Goal: Find specific page/section: Find specific page/section

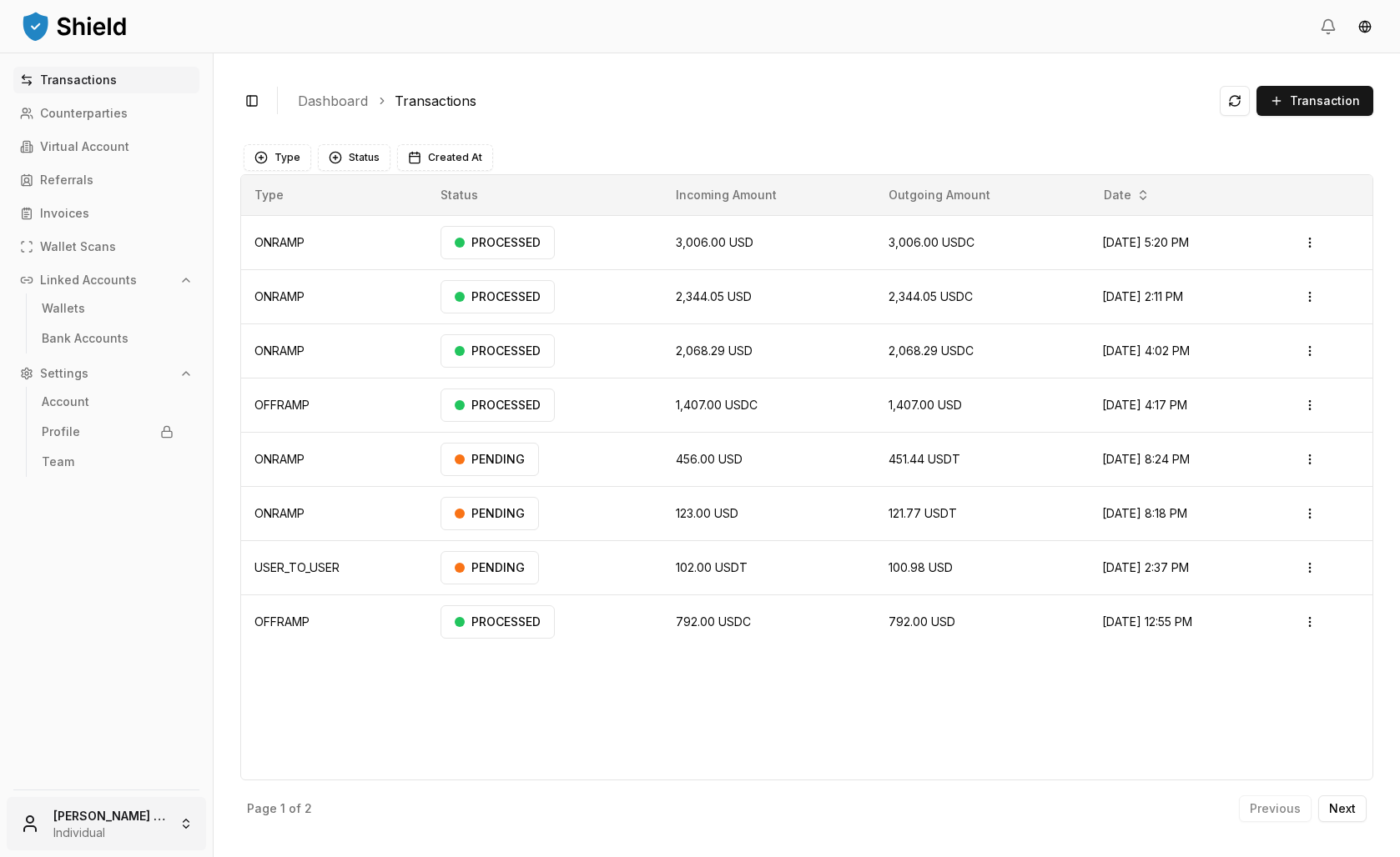
click at [138, 803] on html "Transactions Counterparties Virtual Account Referrals Invoices Wallet Scans Lin…" at bounding box center [700, 428] width 1400 height 857
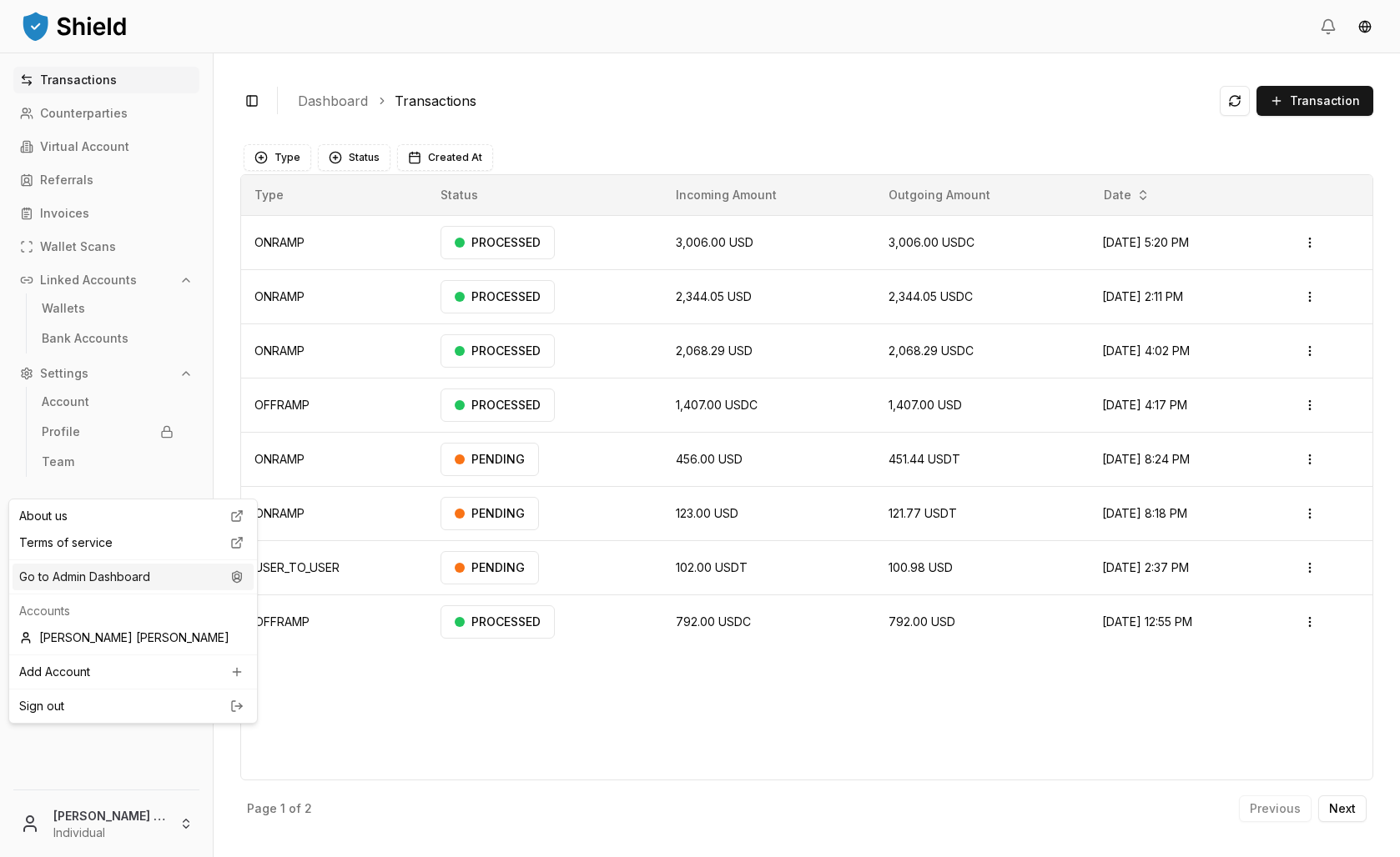
click at [139, 590] on div "Go to Admin Dashboard" at bounding box center [133, 577] width 241 height 26
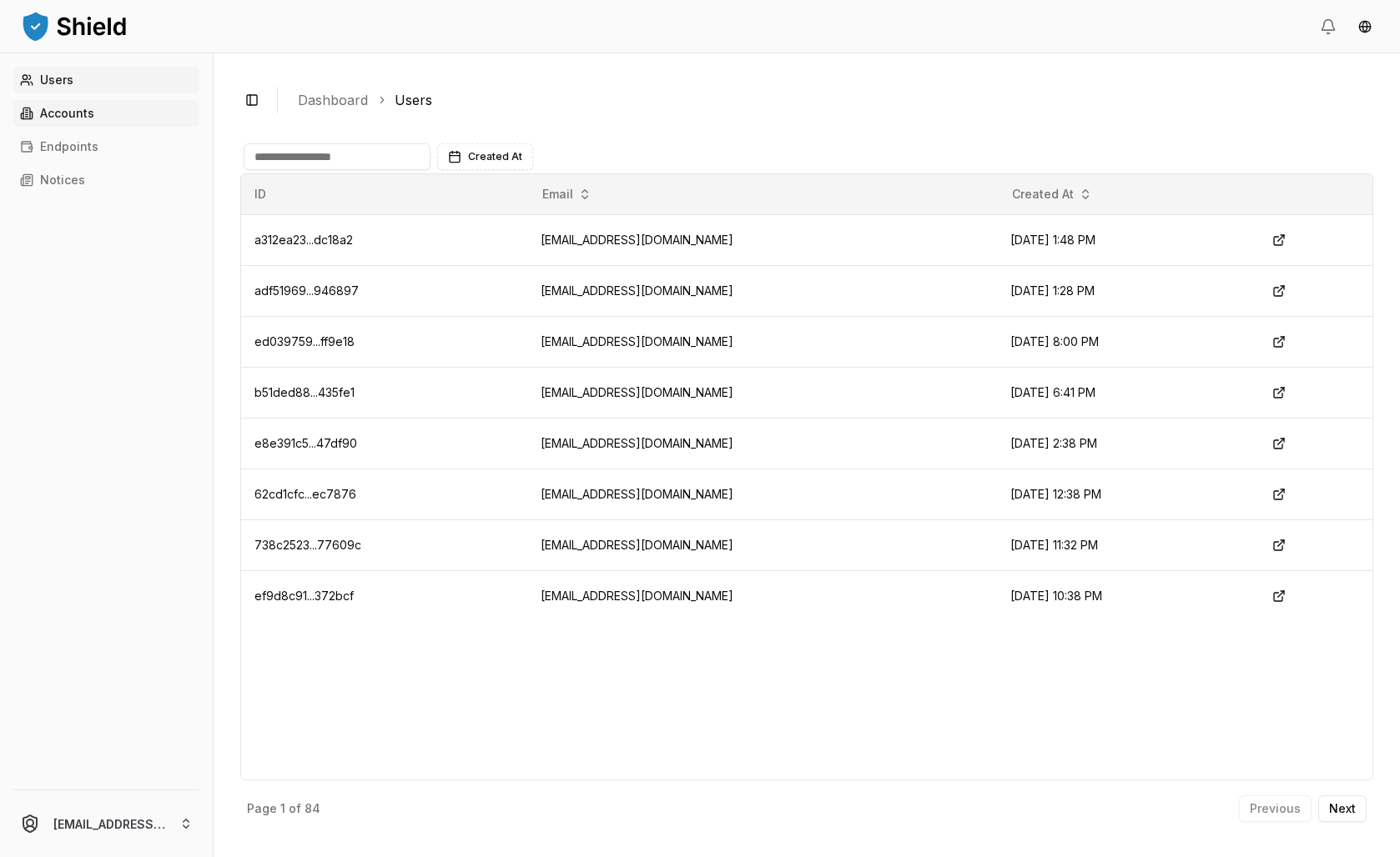
click at [145, 127] on link "Accounts" at bounding box center [107, 113] width 186 height 26
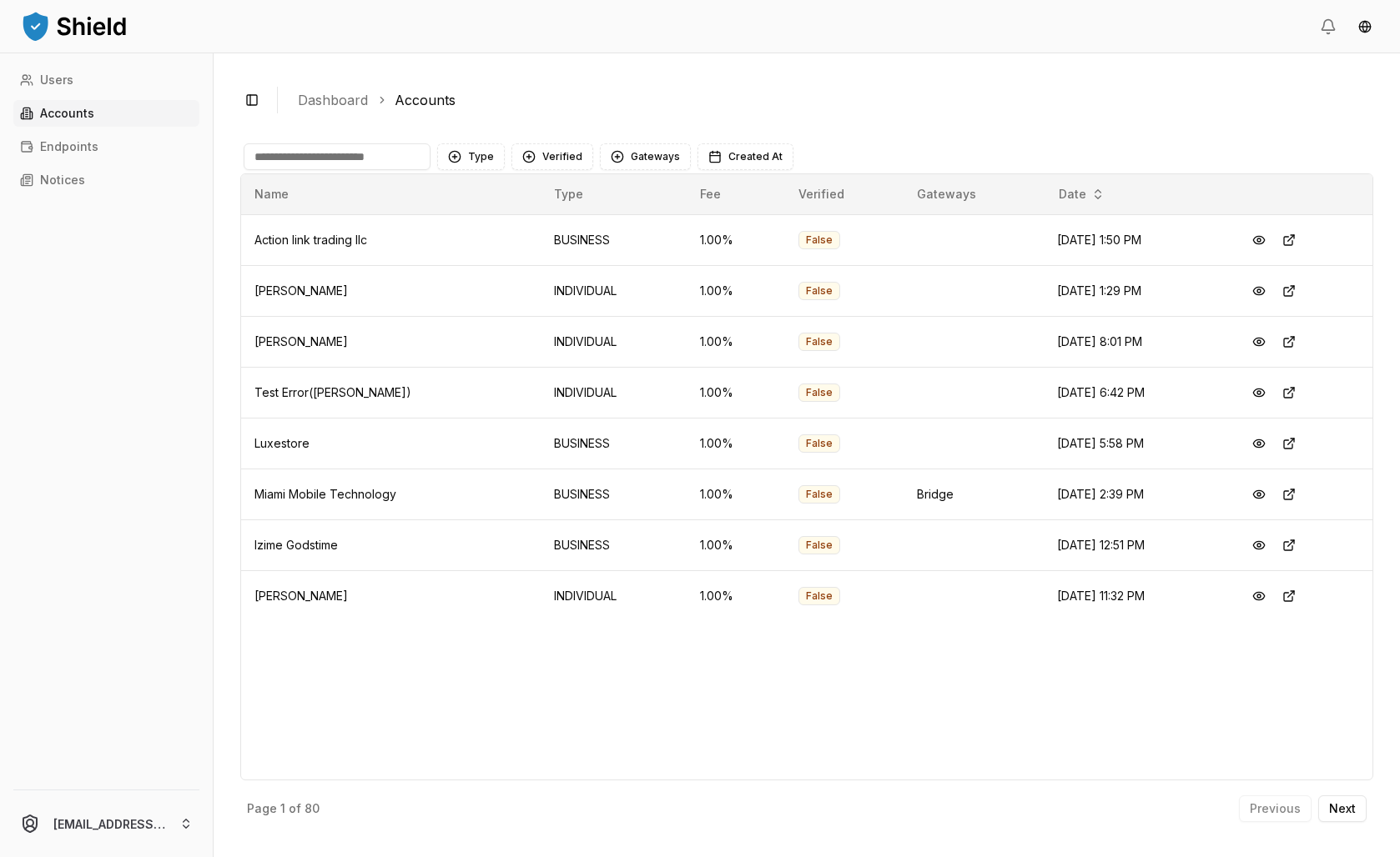
click at [419, 170] on input at bounding box center [337, 156] width 186 height 26
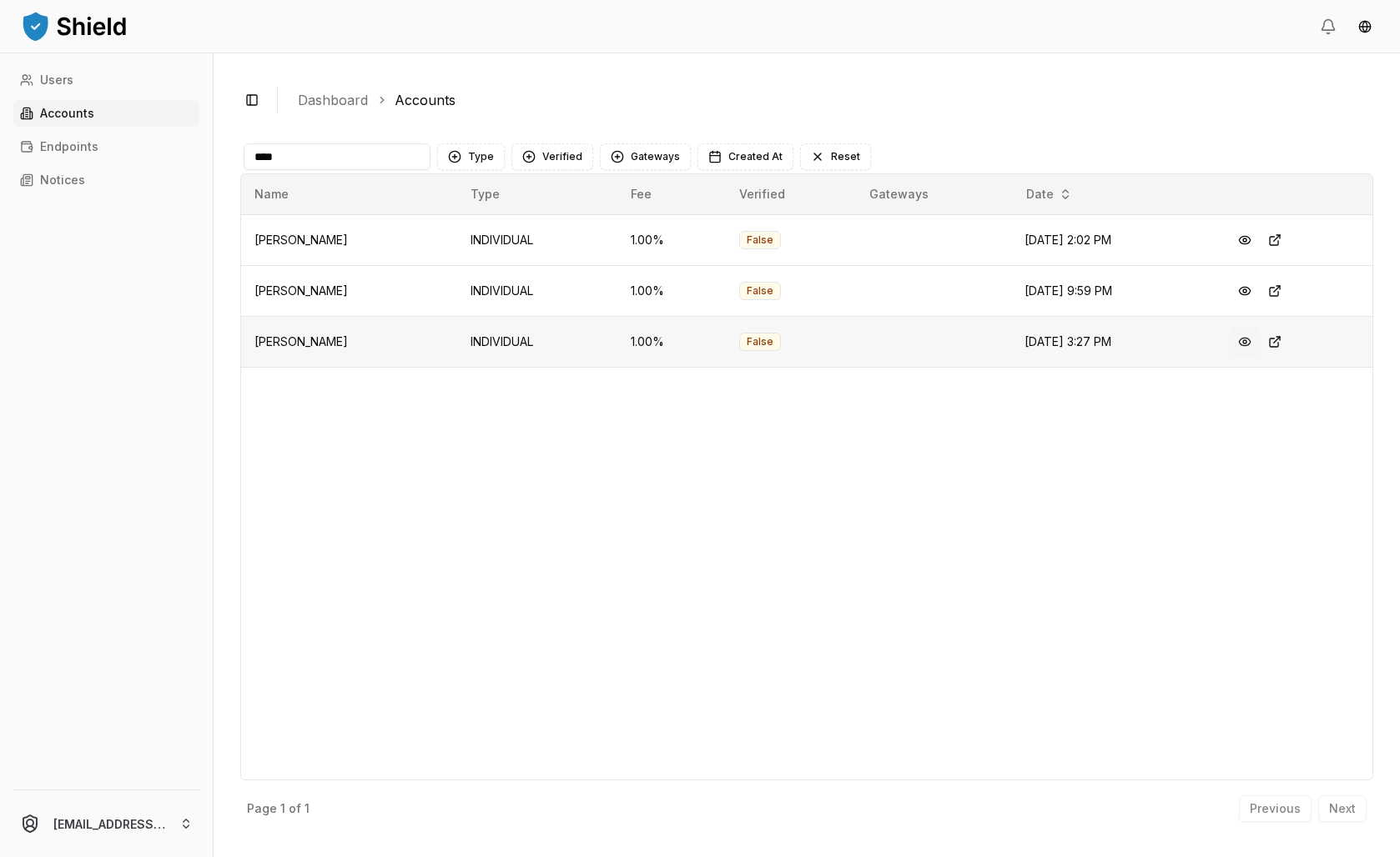
type input "****"
click at [1259, 357] on button at bounding box center [1244, 342] width 30 height 30
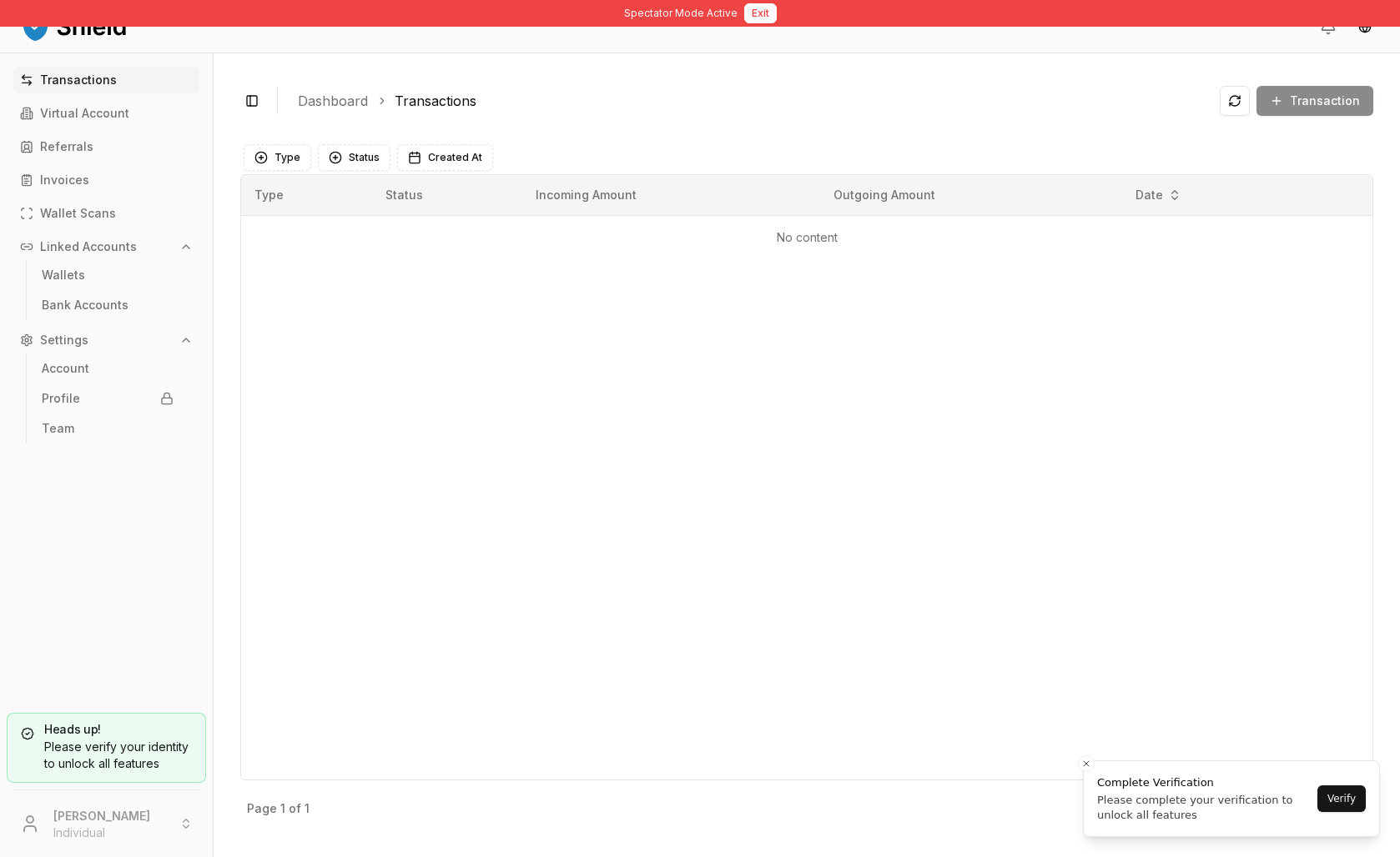
click at [772, 24] on button "Exit" at bounding box center [760, 14] width 33 height 20
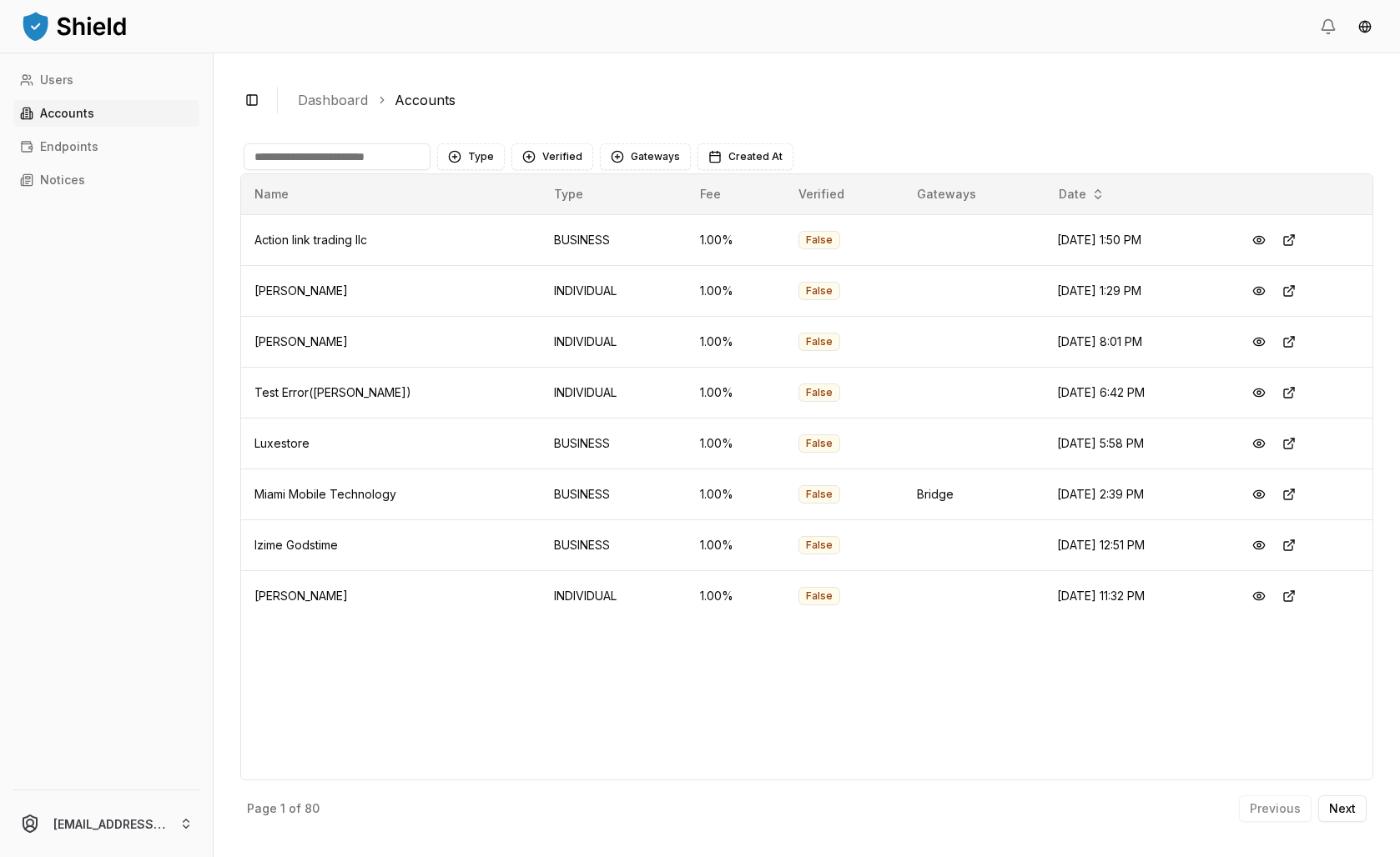
click at [410, 170] on input at bounding box center [337, 156] width 186 height 26
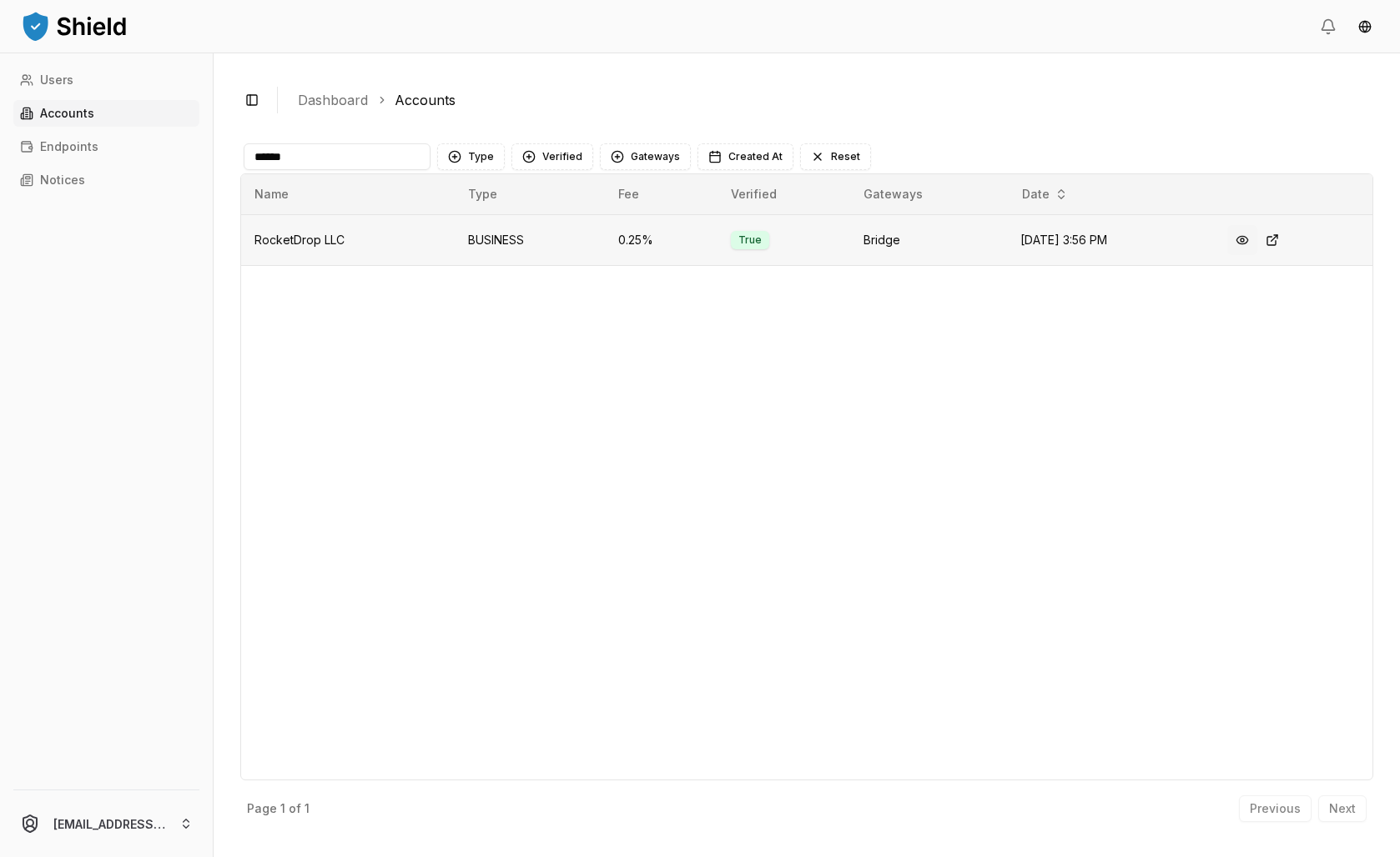
type input "******"
click at [1256, 255] on button at bounding box center [1242, 239] width 30 height 30
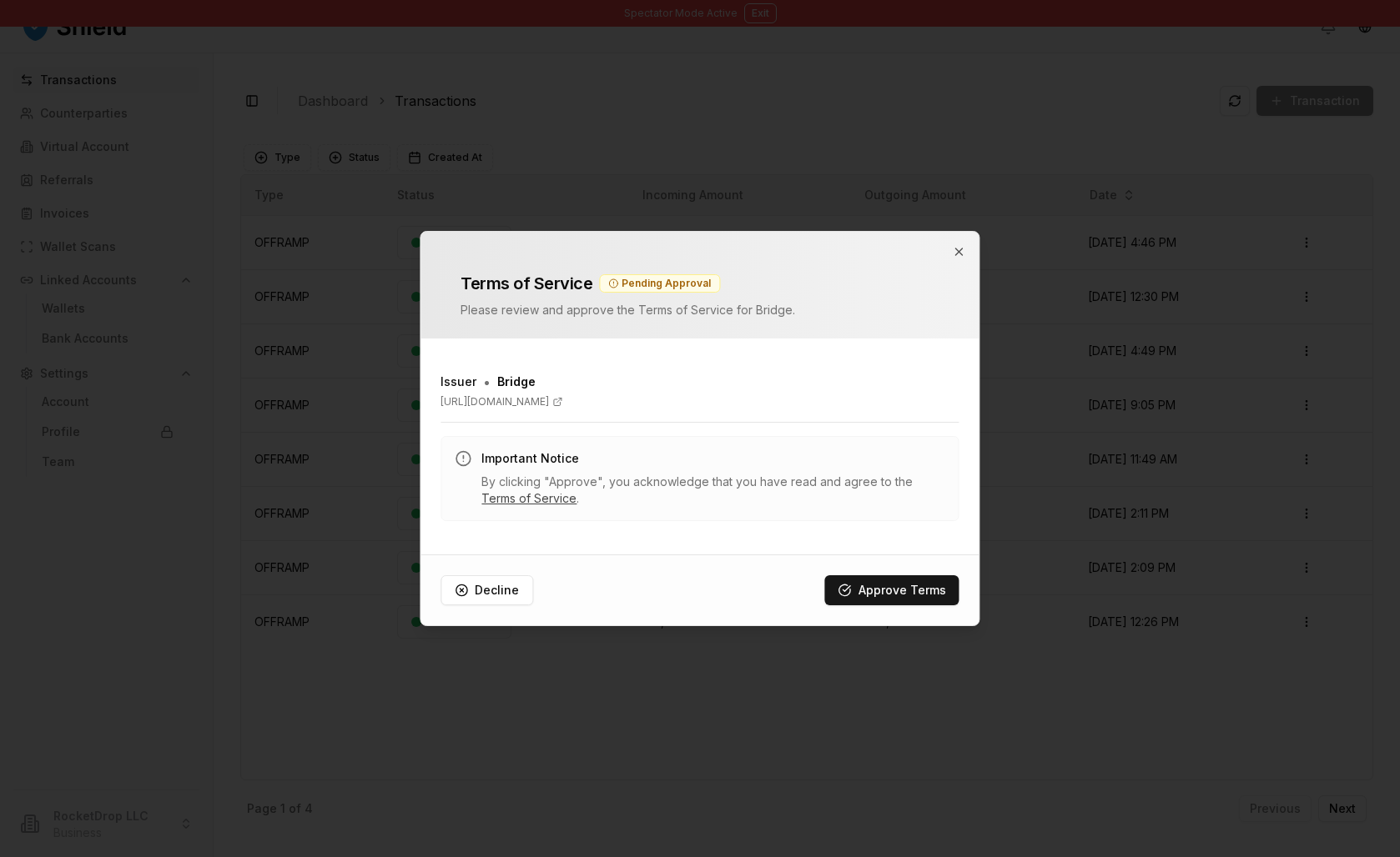
click at [577, 505] on link "Terms of Service" at bounding box center [529, 499] width 95 height 15
click at [955, 245] on icon "button" at bounding box center [959, 251] width 14 height 14
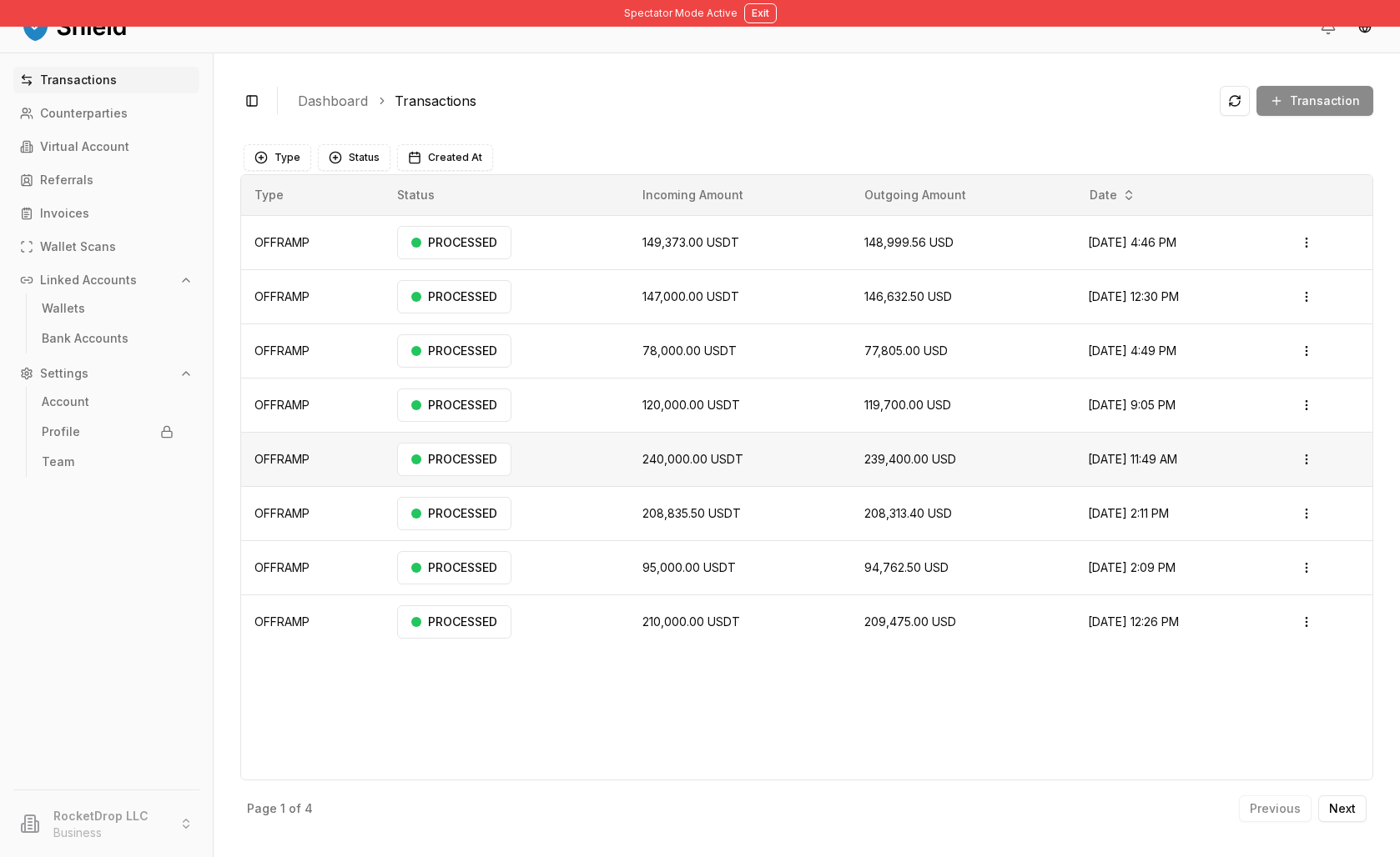
scroll to position [3, 0]
click at [1329, 803] on p "Next" at bounding box center [1342, 809] width 27 height 12
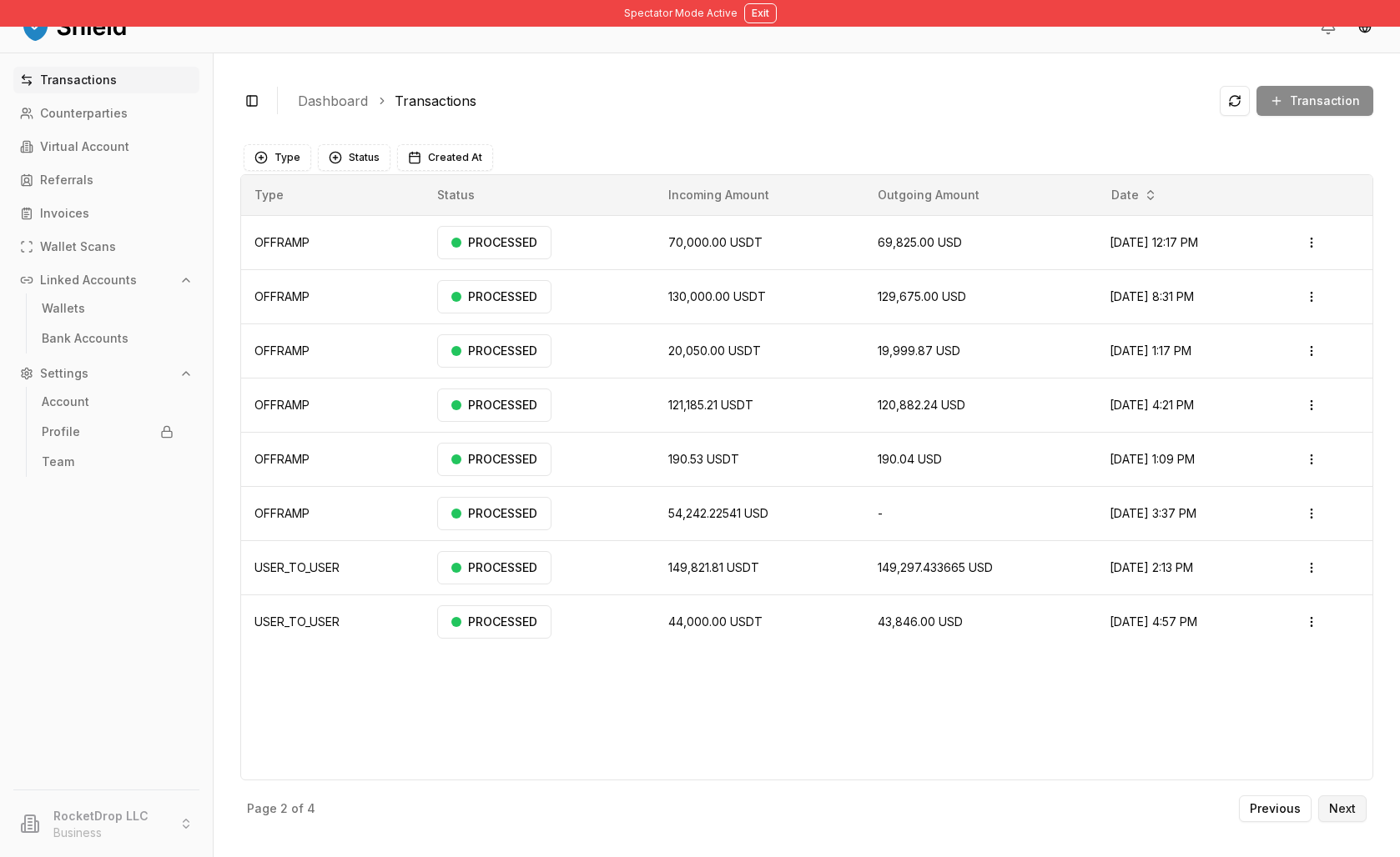
click at [1329, 803] on p "Next" at bounding box center [1342, 809] width 27 height 12
click at [1274, 803] on p "Previous" at bounding box center [1275, 809] width 51 height 12
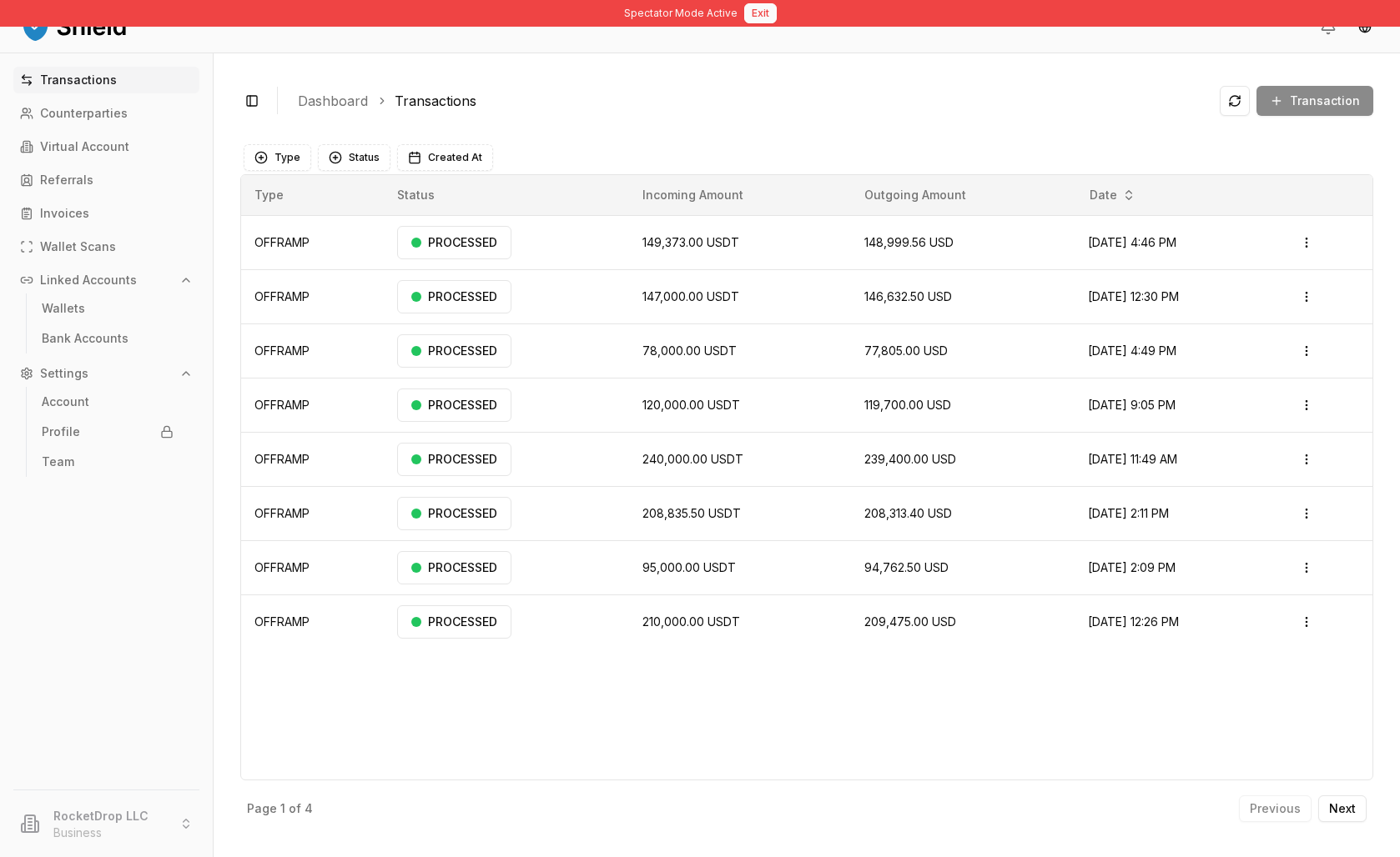
click at [777, 20] on button "Exit" at bounding box center [760, 14] width 33 height 20
